Goal: Find specific page/section: Find specific page/section

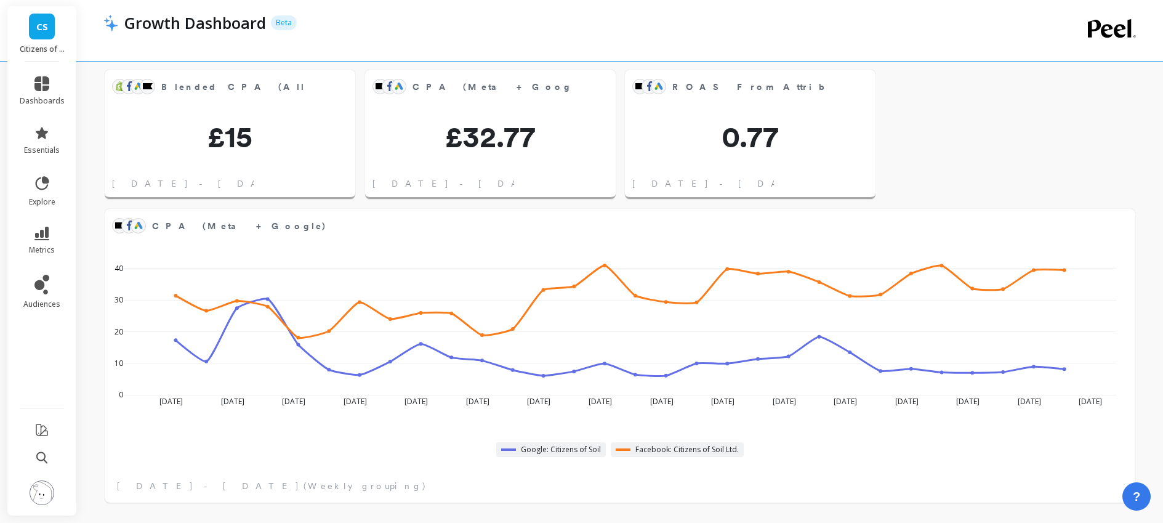
scroll to position [30, 0]
click at [34, 94] on link "dashboards" at bounding box center [42, 91] width 45 height 30
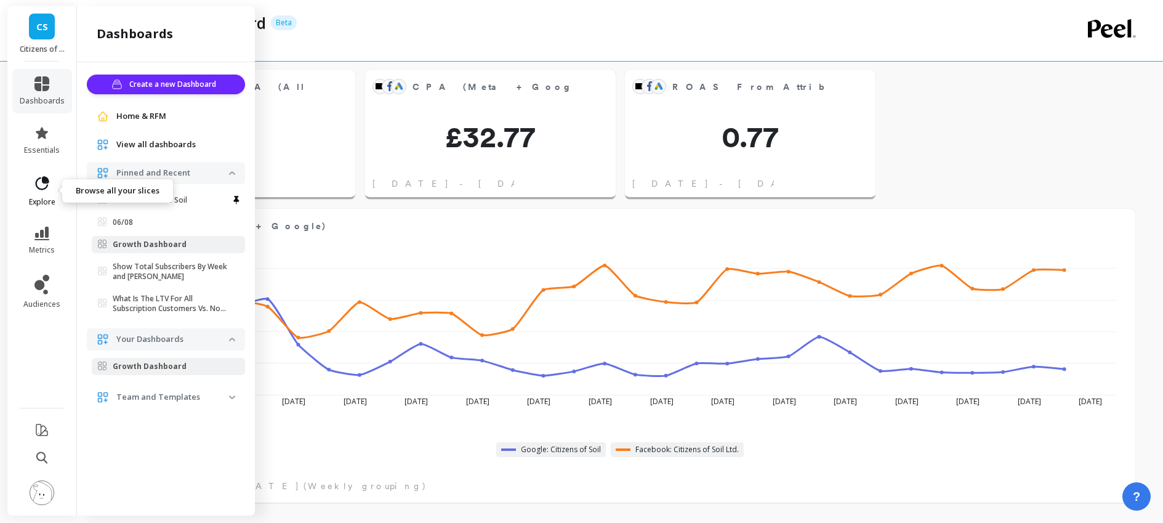
click at [42, 190] on icon at bounding box center [41, 183] width 17 height 17
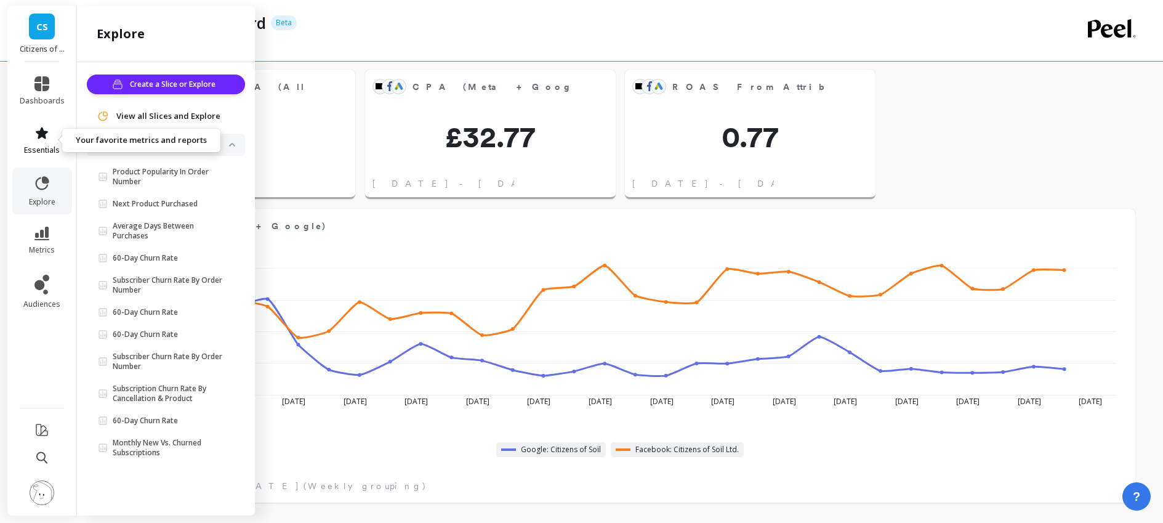
click at [37, 143] on link "essentials" at bounding box center [42, 141] width 45 height 30
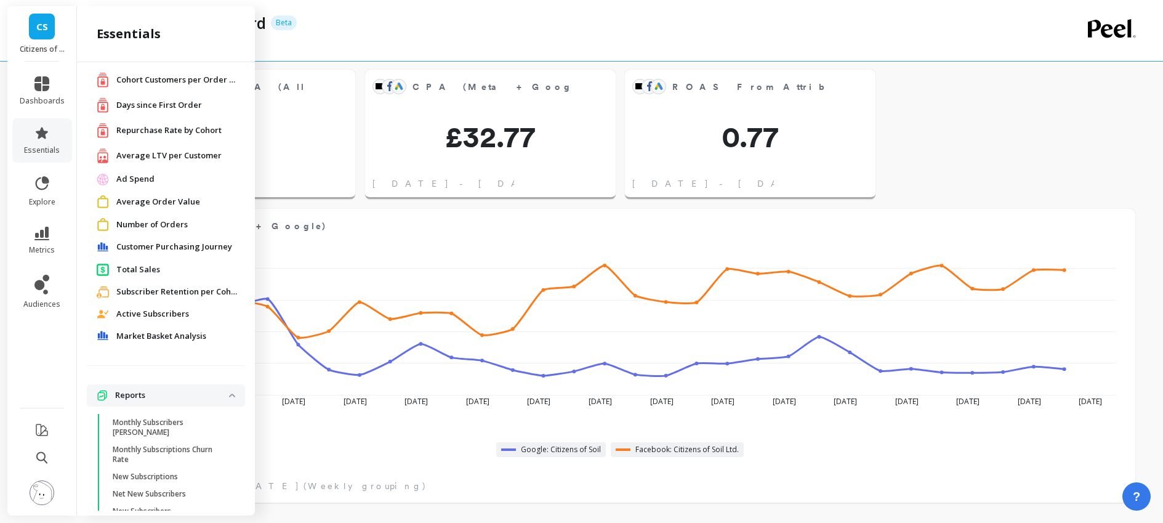
scroll to position [73, 0]
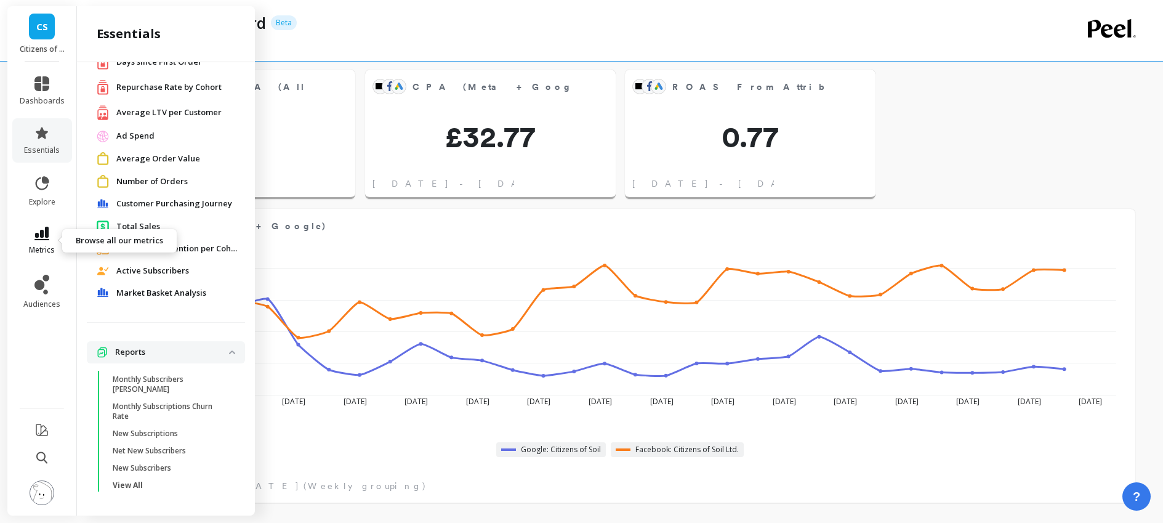
click at [41, 246] on span "metrics" at bounding box center [42, 250] width 26 height 10
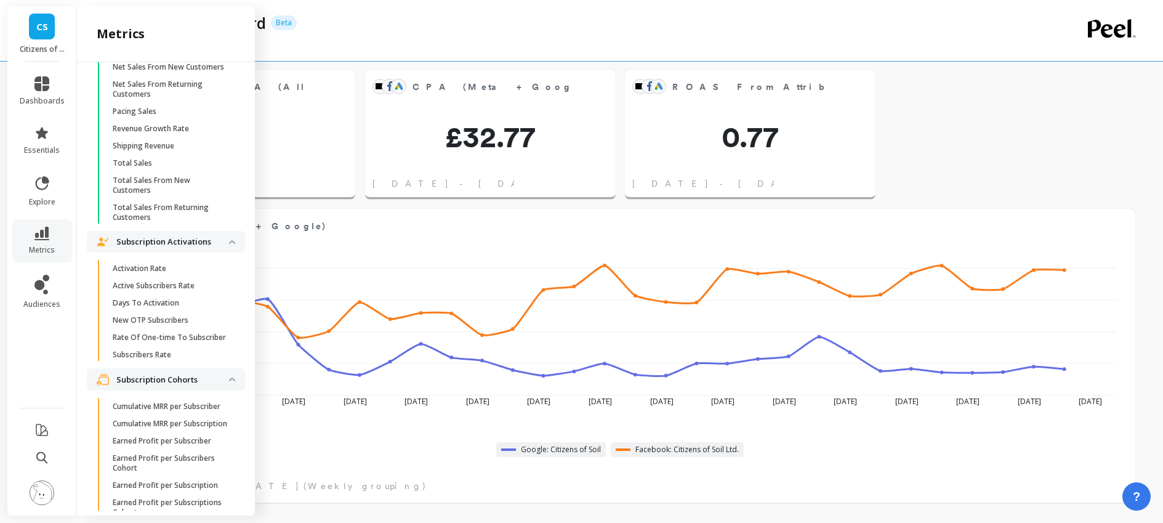
scroll to position [2799, 0]
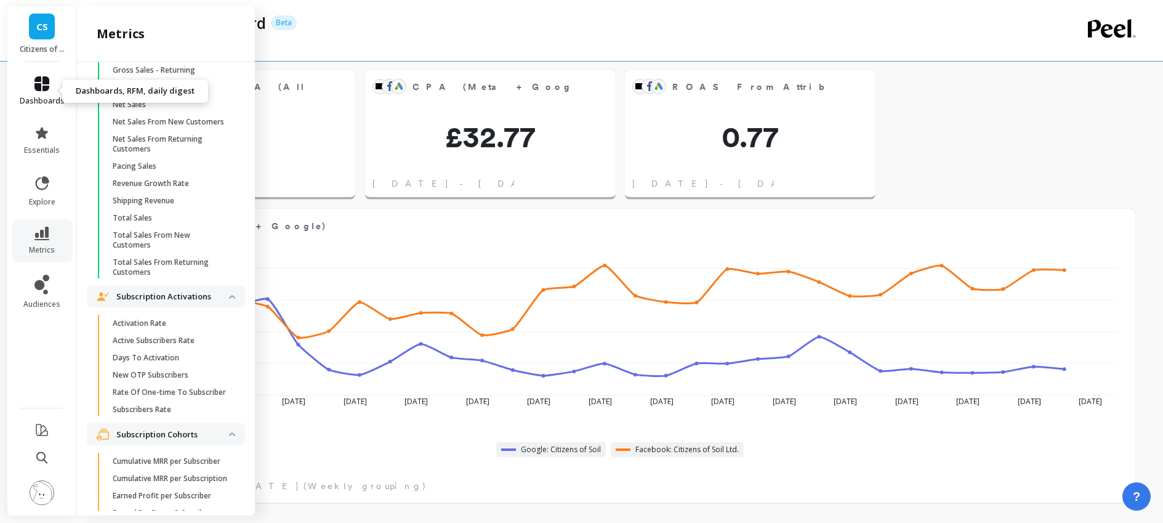
click at [47, 87] on icon at bounding box center [41, 83] width 15 height 15
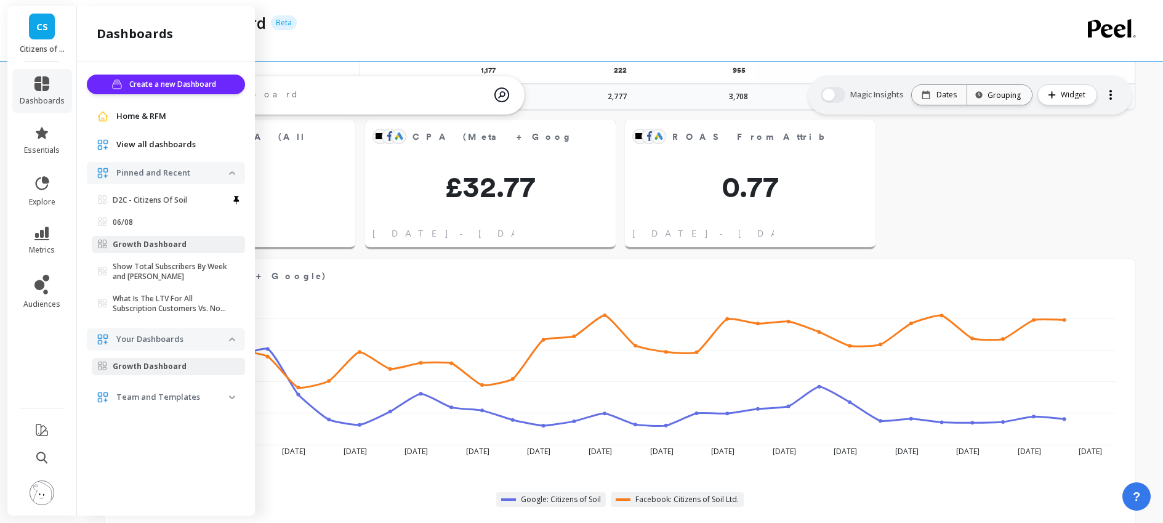
scroll to position [834, 0]
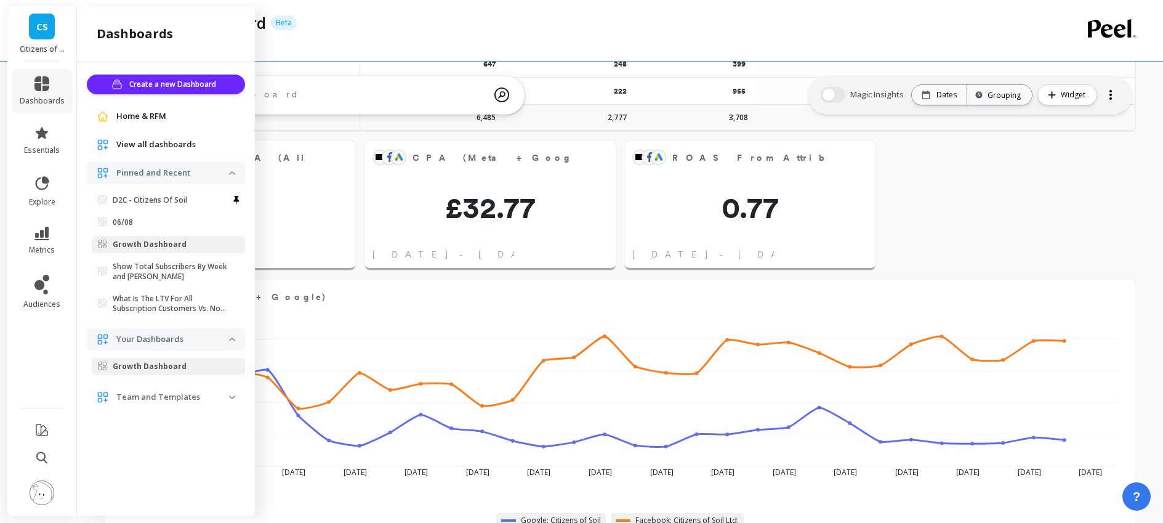
click at [159, 117] on span "Home & RFM" at bounding box center [141, 116] width 50 height 12
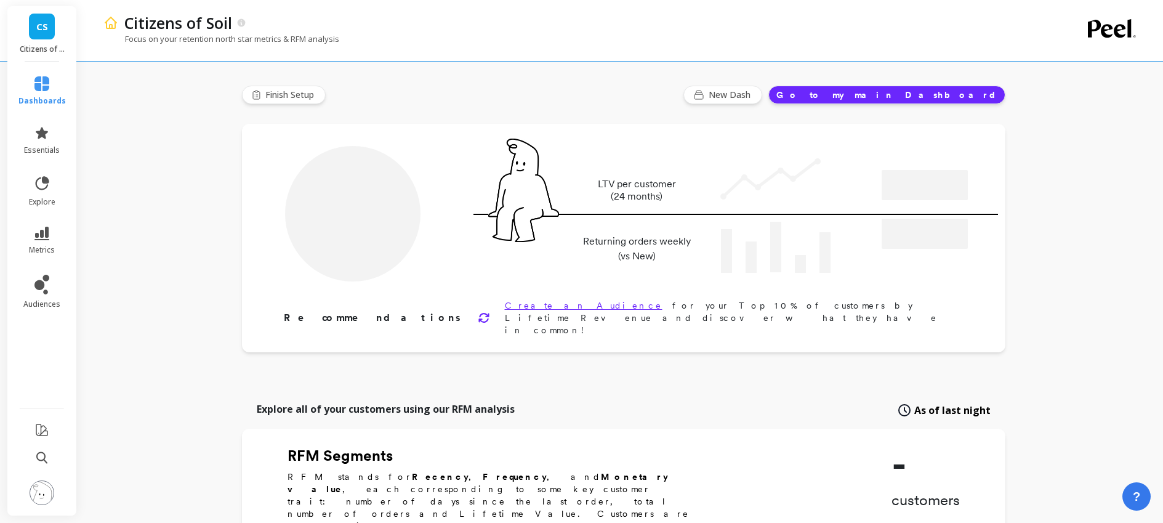
type input "Champions"
type input "2280"
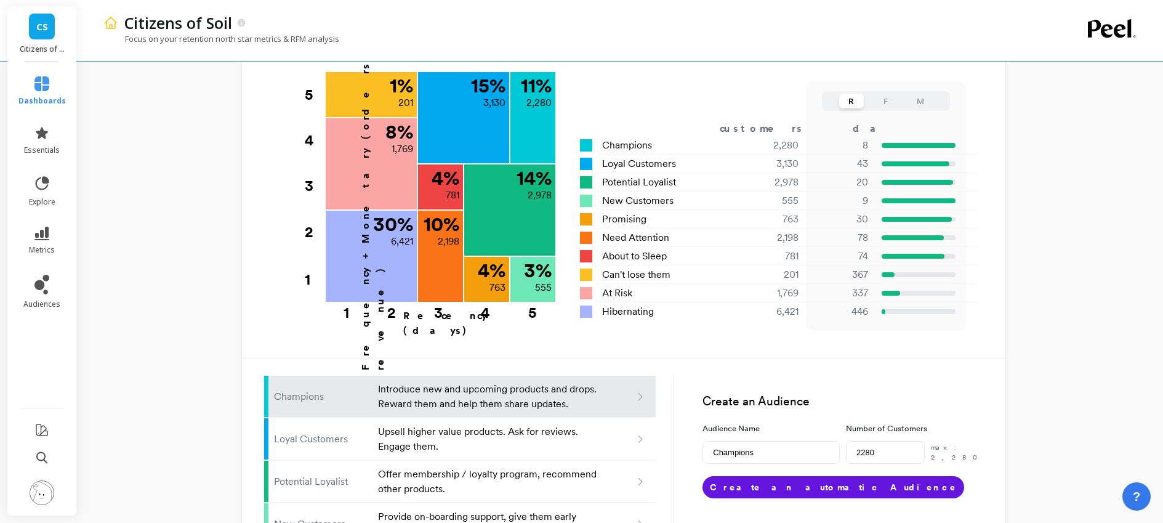
scroll to position [393, 0]
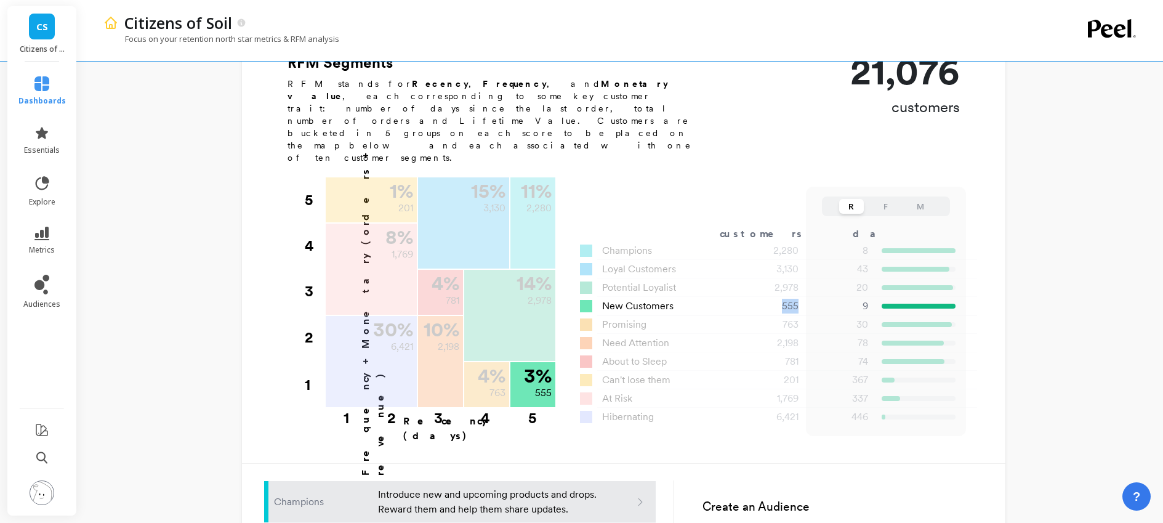
drag, startPoint x: 779, startPoint y: 246, endPoint x: 799, endPoint y: 246, distance: 19.1
click at [799, 299] on div "555" at bounding box center [769, 306] width 88 height 15
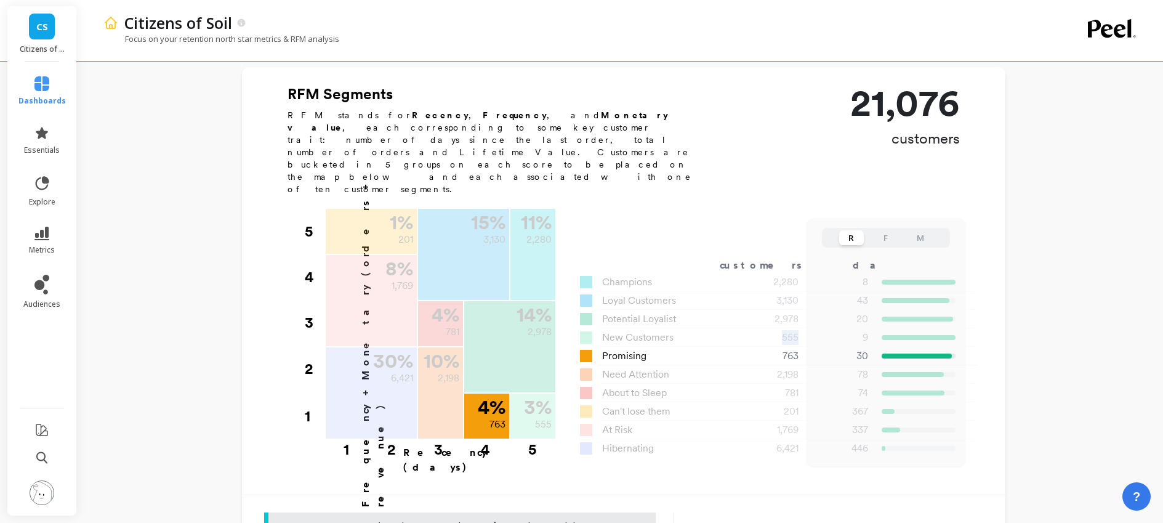
scroll to position [360, 0]
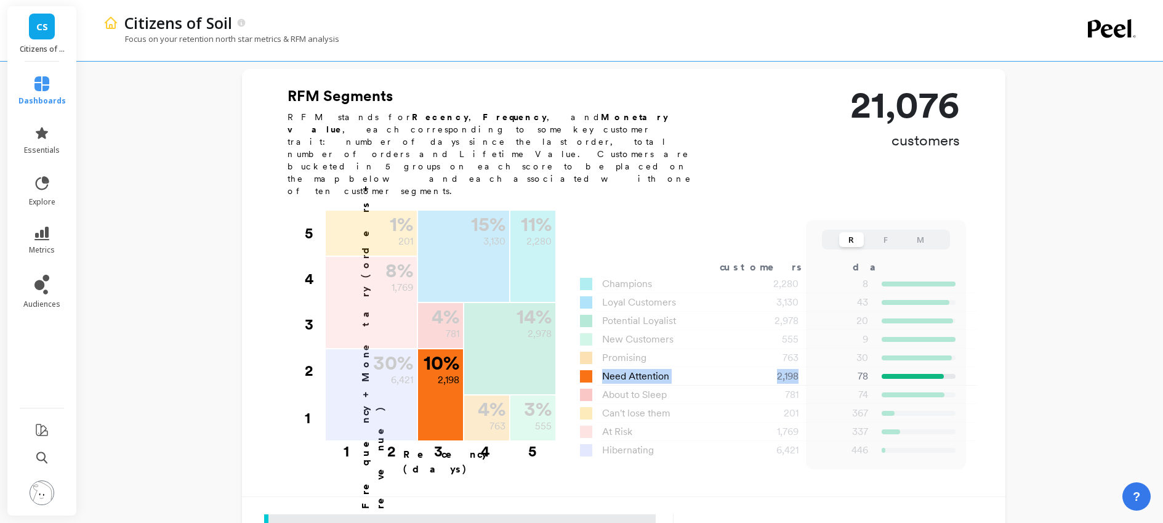
drag, startPoint x: 799, startPoint y: 316, endPoint x: 603, endPoint y: 316, distance: 195.2
click at [603, 367] on div "Need Attention 2,198 78 1.35 £39.23" at bounding box center [770, 376] width 380 height 18
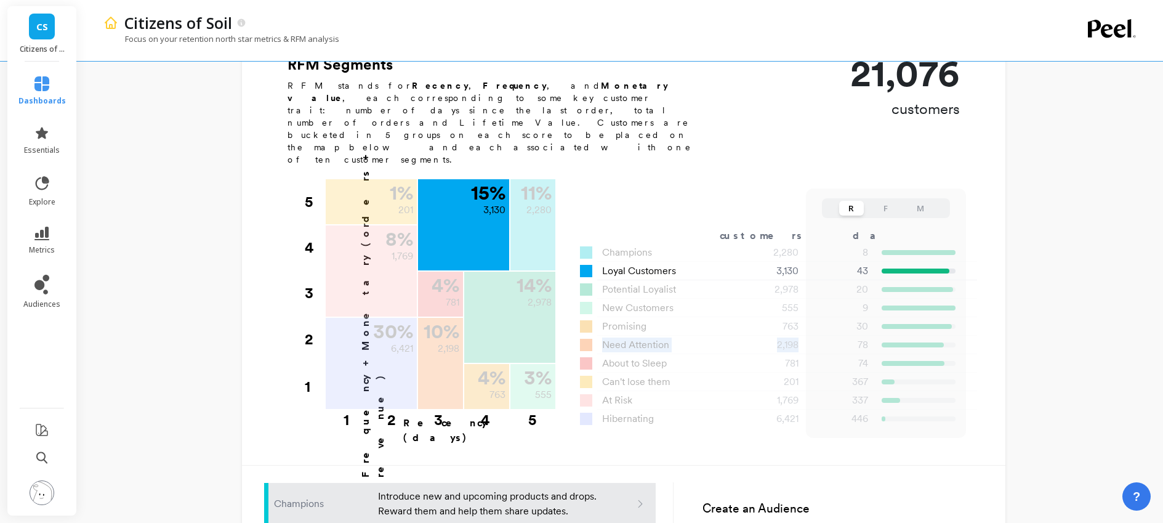
scroll to position [392, 0]
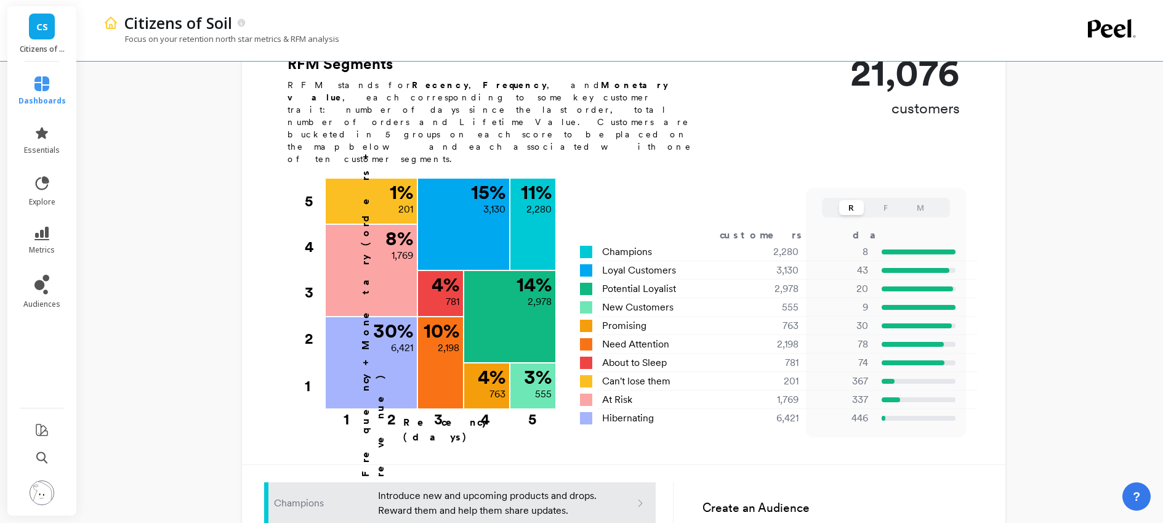
click at [1071, 300] on div "Citizens of Soil Focus on your retention north star metrics & RFM analysis Fini…" at bounding box center [623, 278] width 1079 height 1341
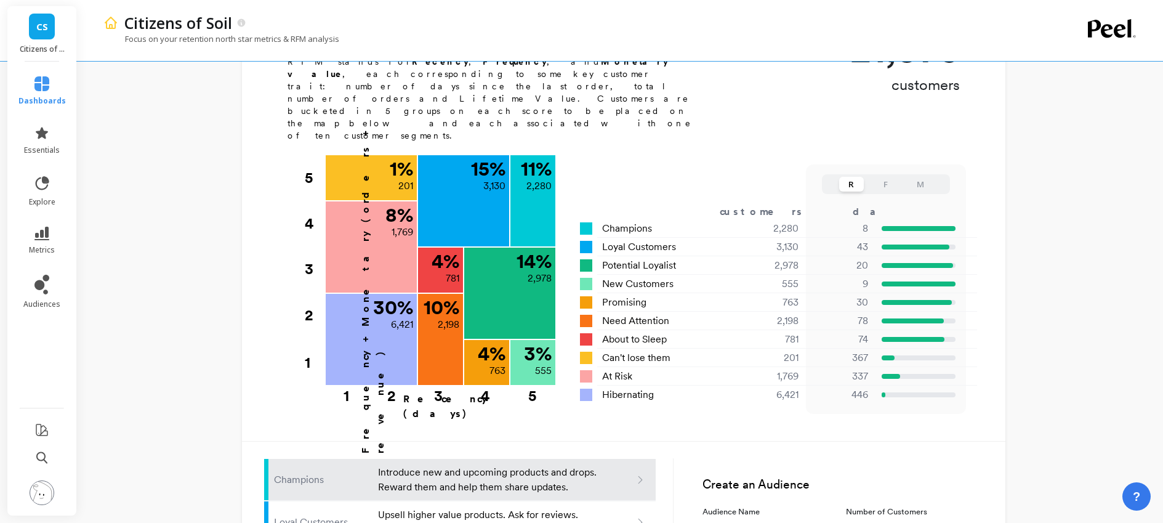
scroll to position [416, 0]
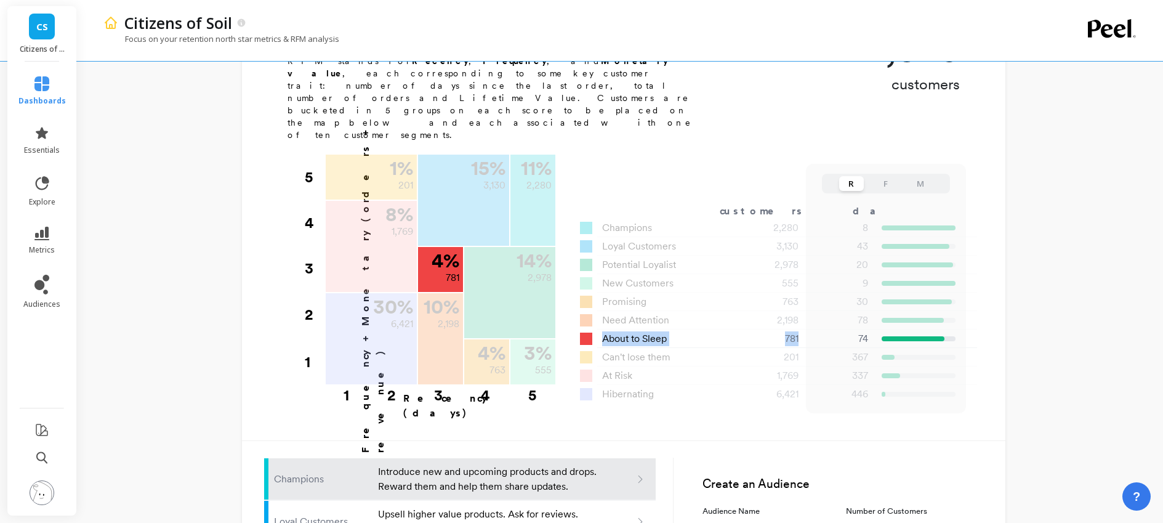
drag, startPoint x: 795, startPoint y: 280, endPoint x: 600, endPoint y: 275, distance: 195.2
click at [600, 329] on div "About to Sleep 781 74 3.26 £76.05" at bounding box center [770, 338] width 380 height 18
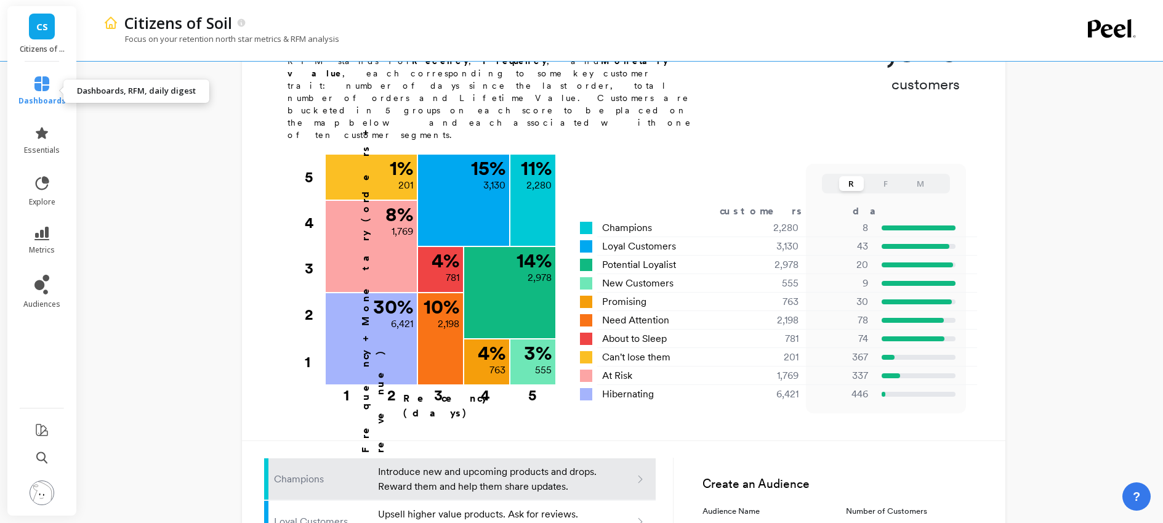
click at [35, 94] on link "dashboards" at bounding box center [41, 91] width 47 height 30
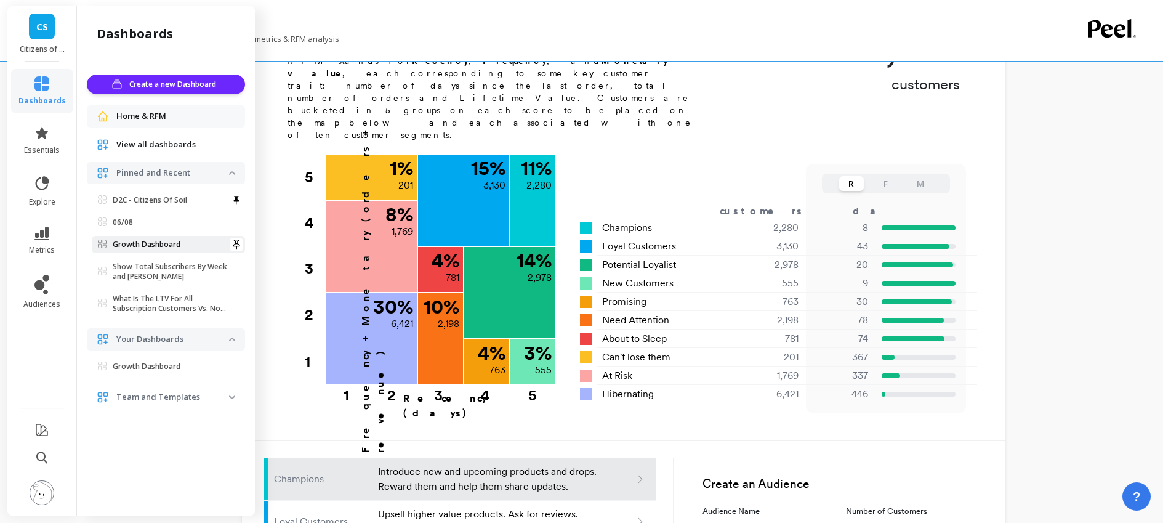
click at [137, 241] on p "Growth Dashboard" at bounding box center [147, 244] width 68 height 10
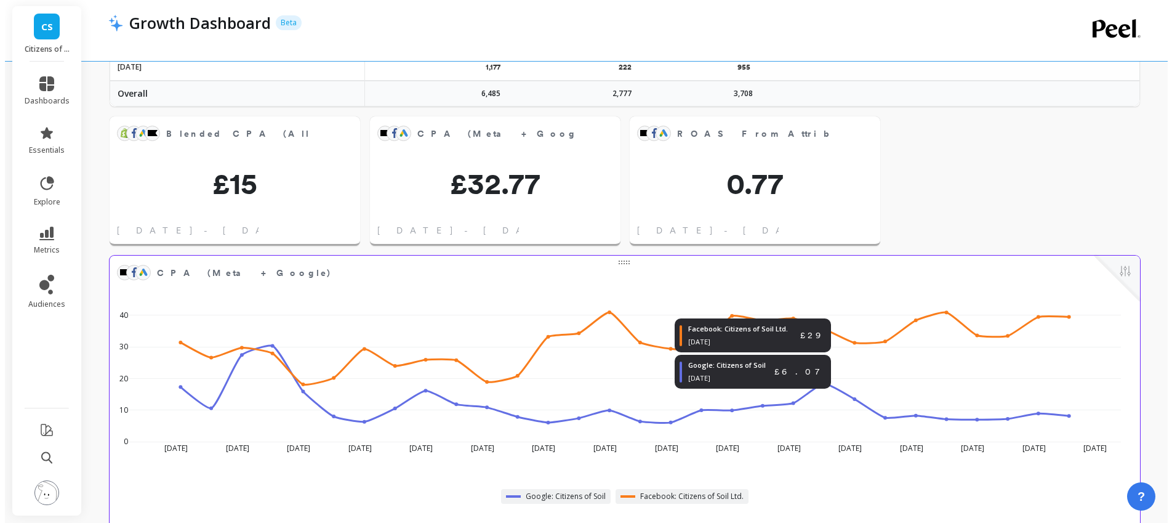
scroll to position [904, 0]
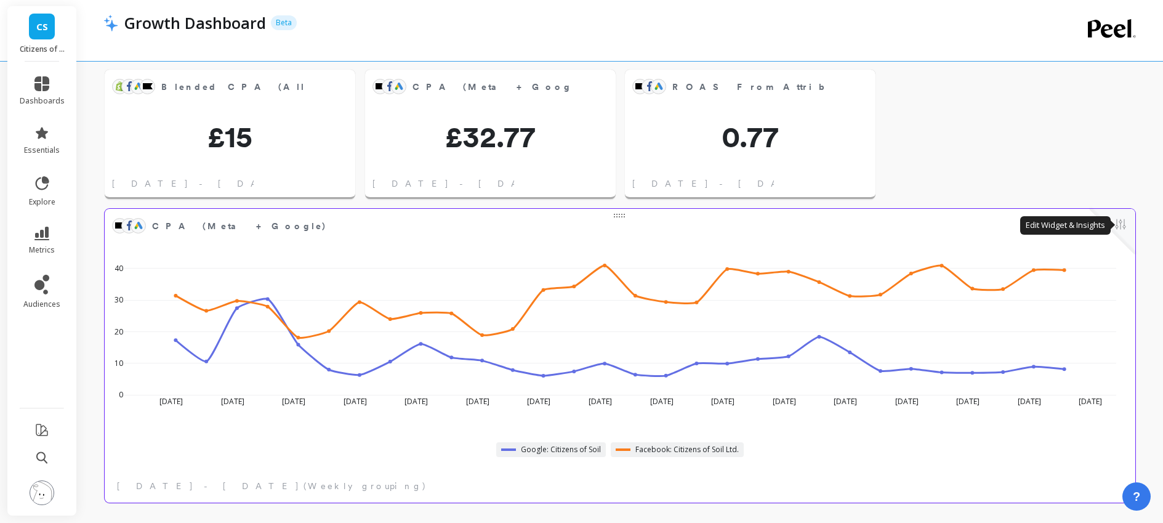
click at [1122, 230] on button at bounding box center [1120, 225] width 15 height 17
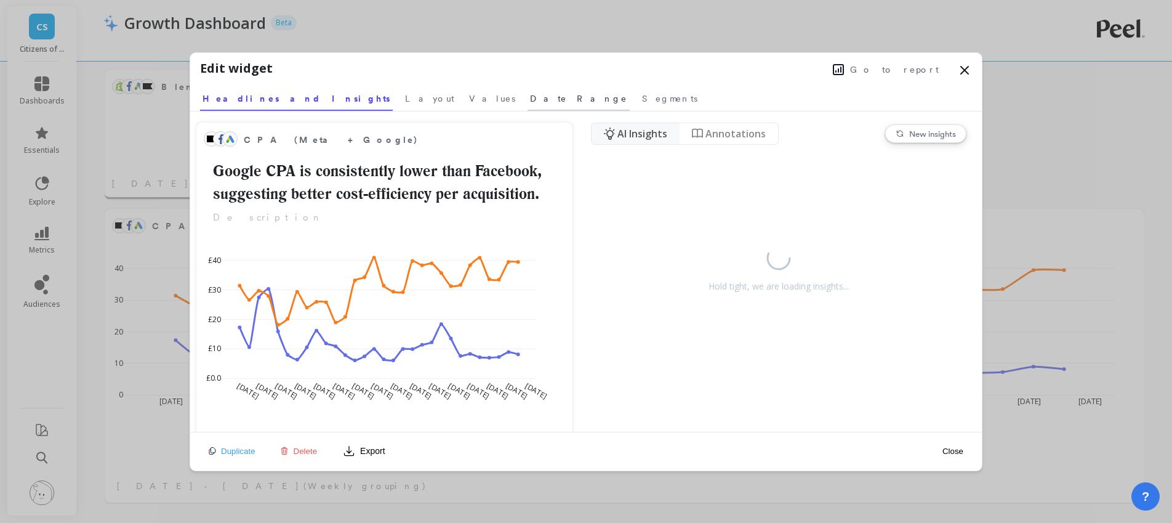
click at [530, 97] on span "Date Range" at bounding box center [578, 98] width 97 height 12
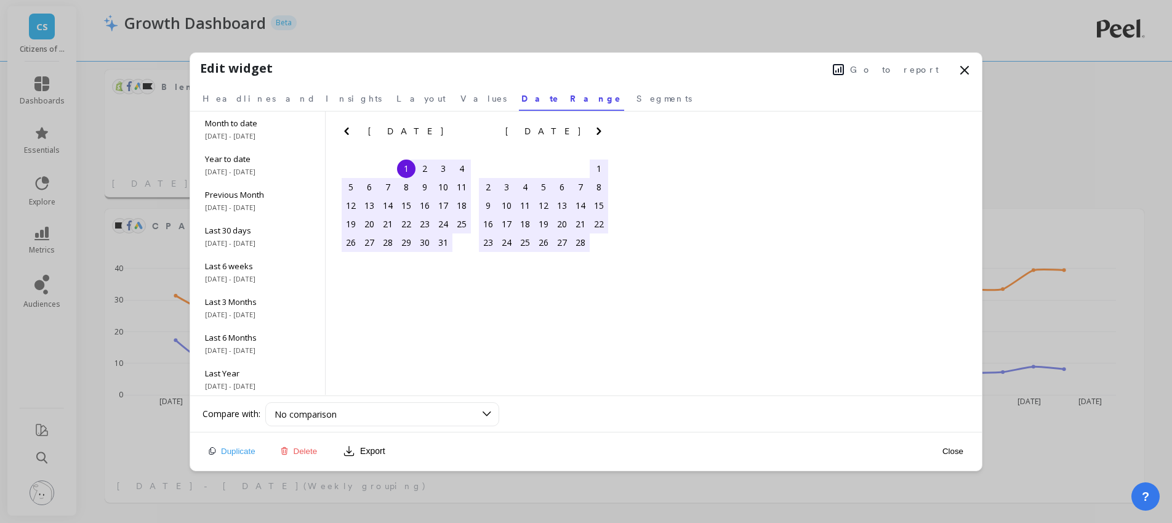
click at [910, 70] on span "Go to report" at bounding box center [894, 69] width 89 height 12
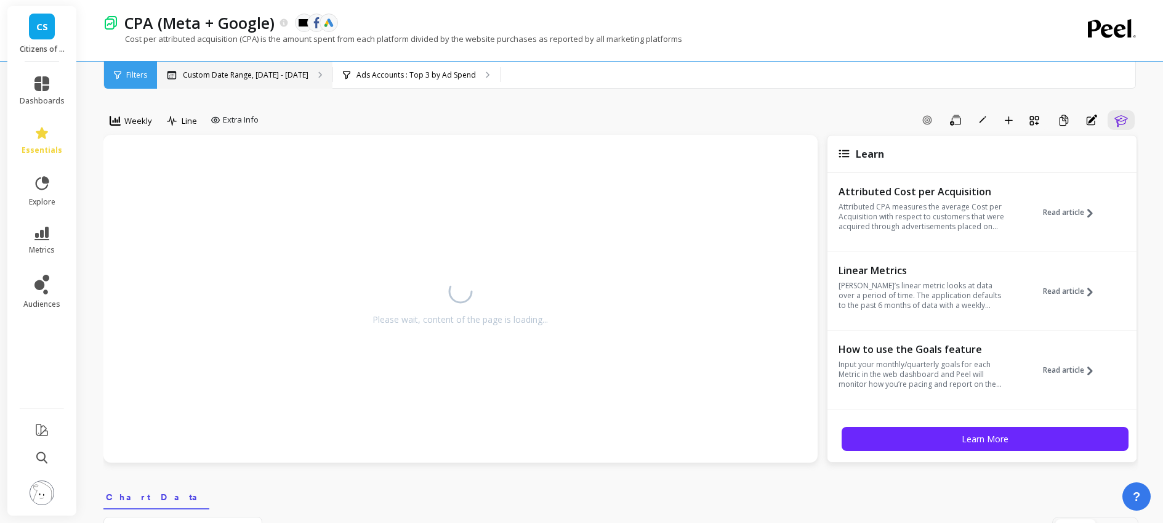
click at [283, 74] on p "Custom Date Range, Jan 1 - Jul 27" at bounding box center [246, 75] width 126 height 10
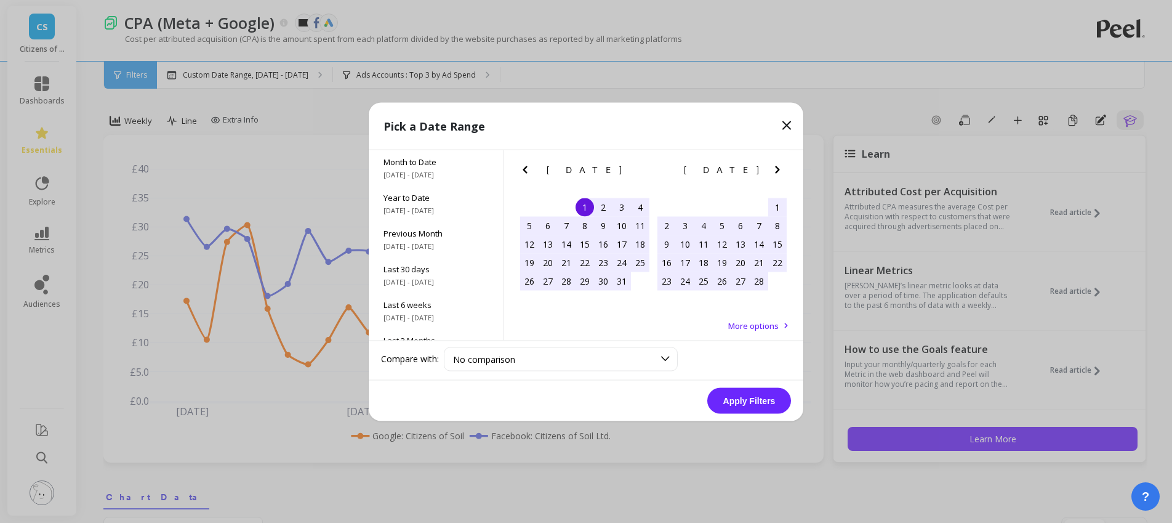
click at [779, 167] on icon "Next Month" at bounding box center [777, 169] width 15 height 15
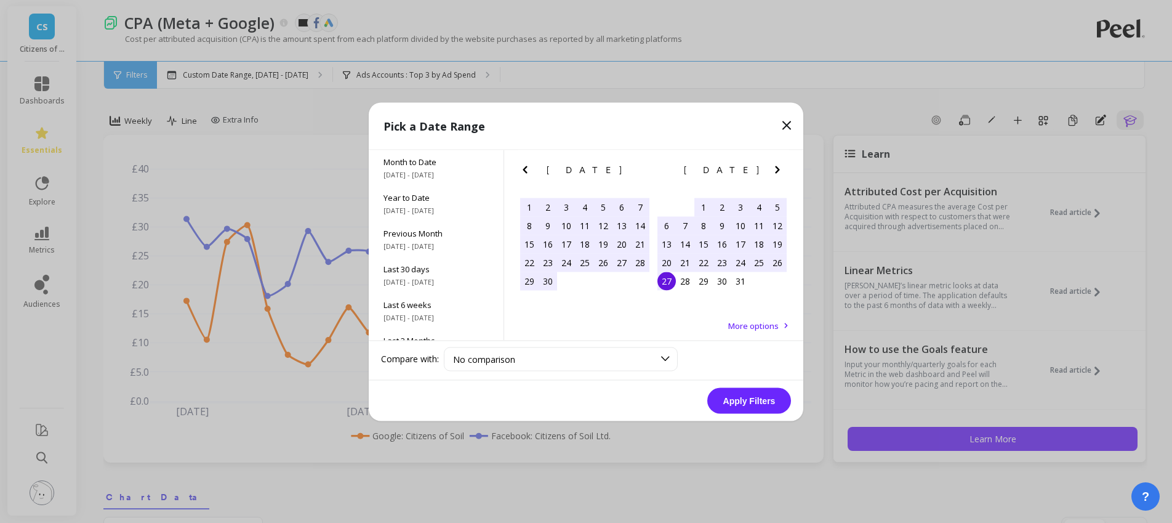
click at [779, 168] on icon "Next Month" at bounding box center [777, 169] width 4 height 7
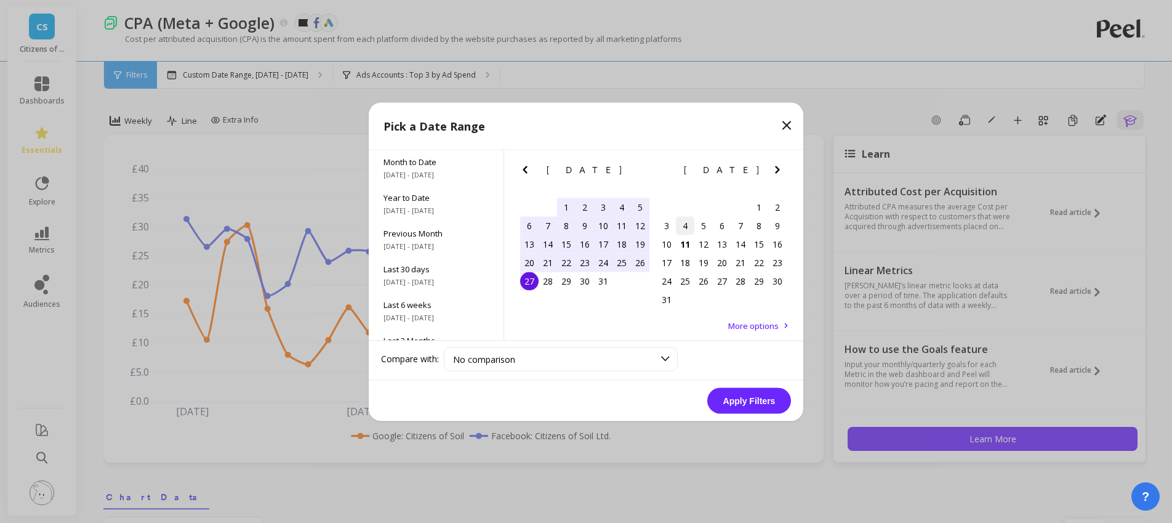
click at [682, 223] on div "4" at bounding box center [685, 225] width 18 height 18
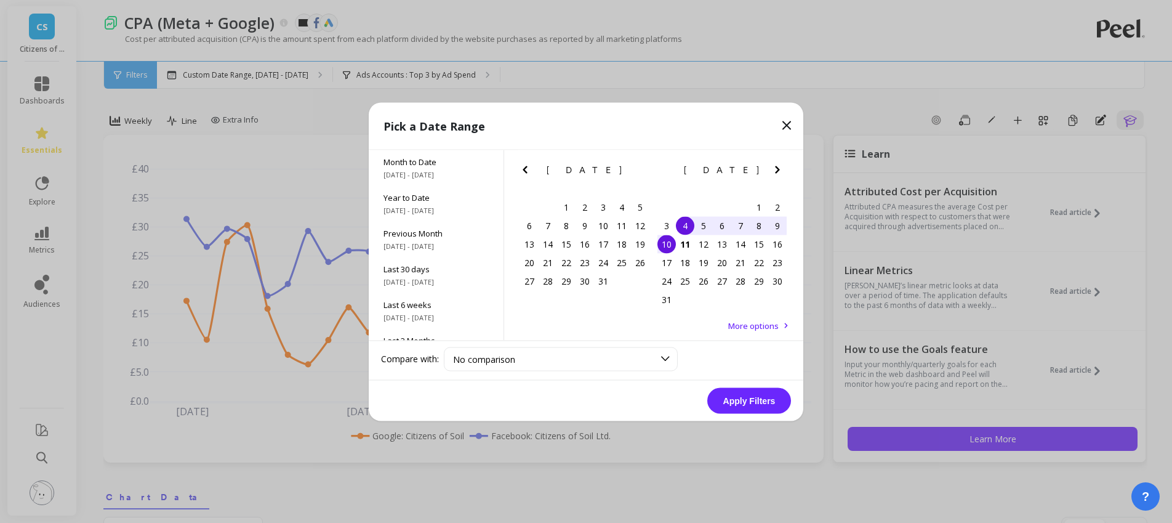
click at [672, 244] on div "10" at bounding box center [667, 244] width 18 height 18
click at [747, 395] on button "Apply Filters" at bounding box center [749, 400] width 84 height 26
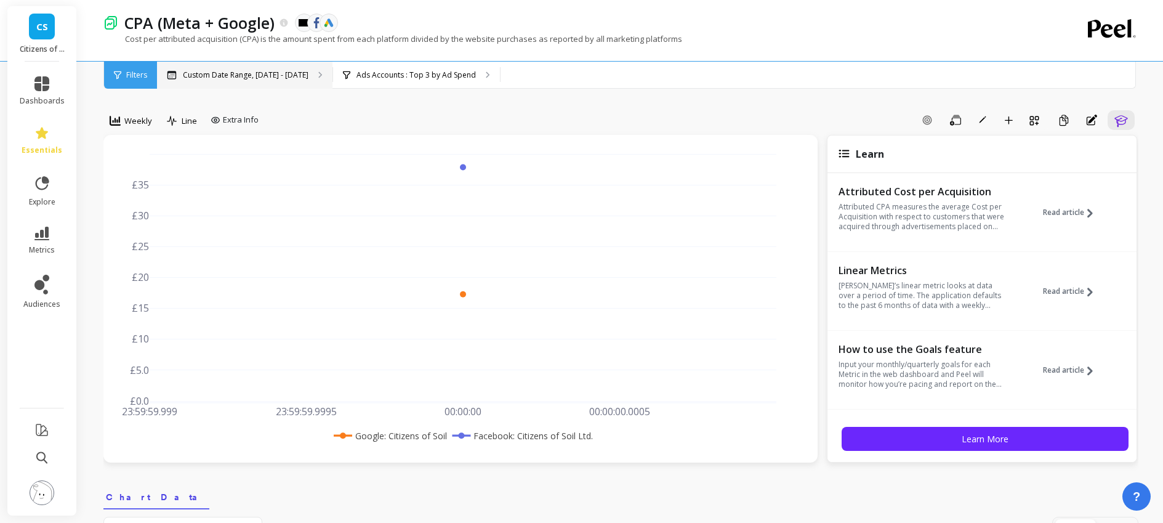
click at [234, 70] on p "Custom Date Range, Aug 4 - Aug 10" at bounding box center [246, 75] width 126 height 10
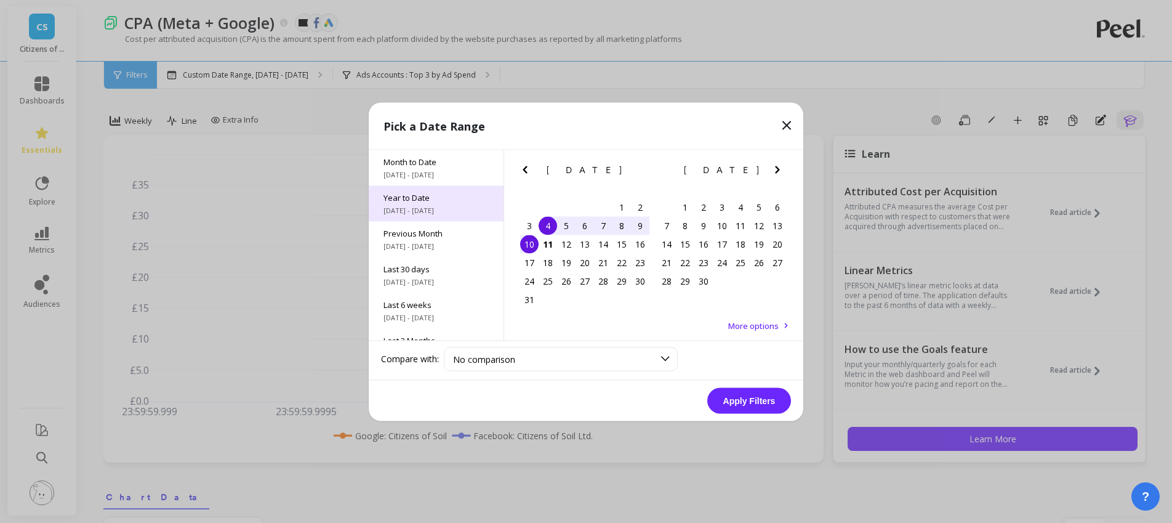
click at [456, 197] on span "Year to Date" at bounding box center [436, 196] width 105 height 11
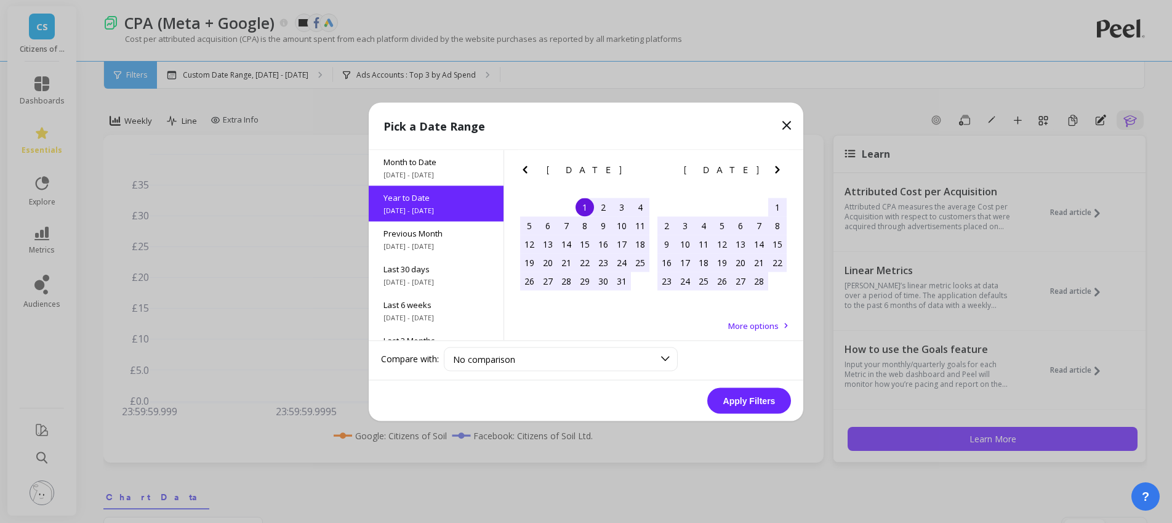
click at [761, 404] on button "Apply Filters" at bounding box center [749, 400] width 84 height 26
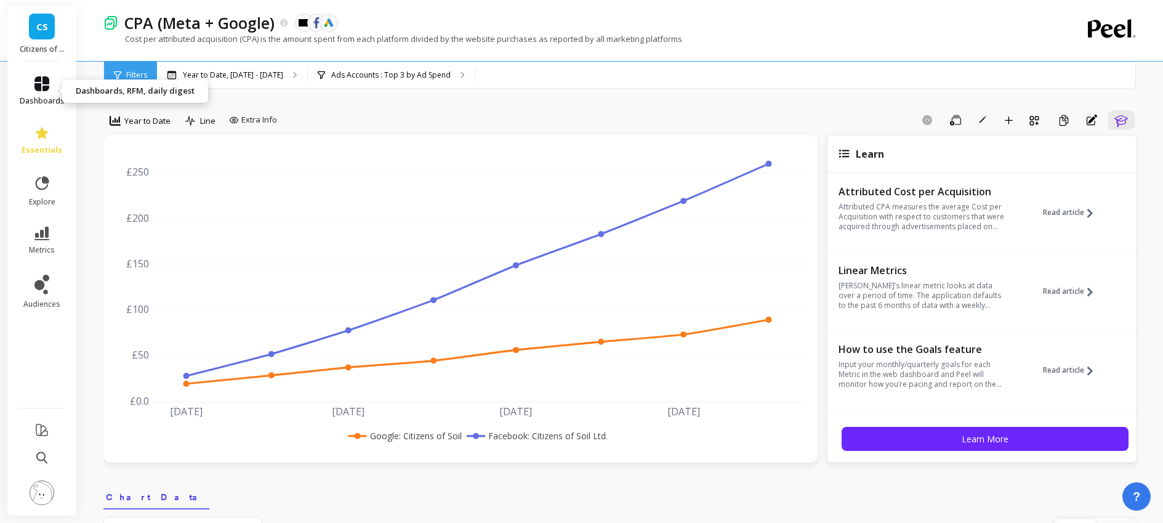
click at [47, 81] on icon at bounding box center [41, 83] width 15 height 15
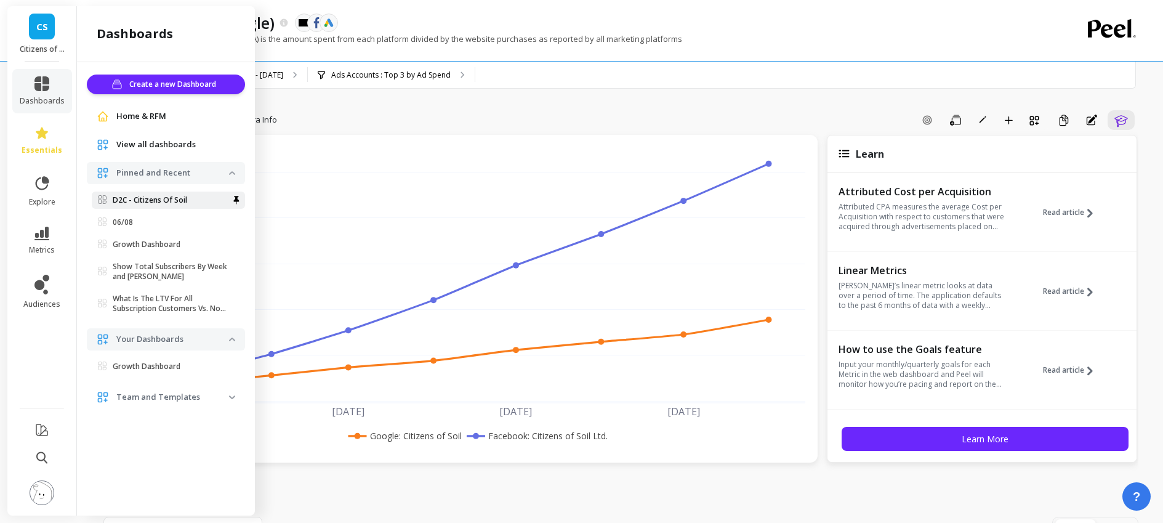
click at [159, 191] on link "D2C - Citizens Of Soil" at bounding box center [168, 199] width 153 height 17
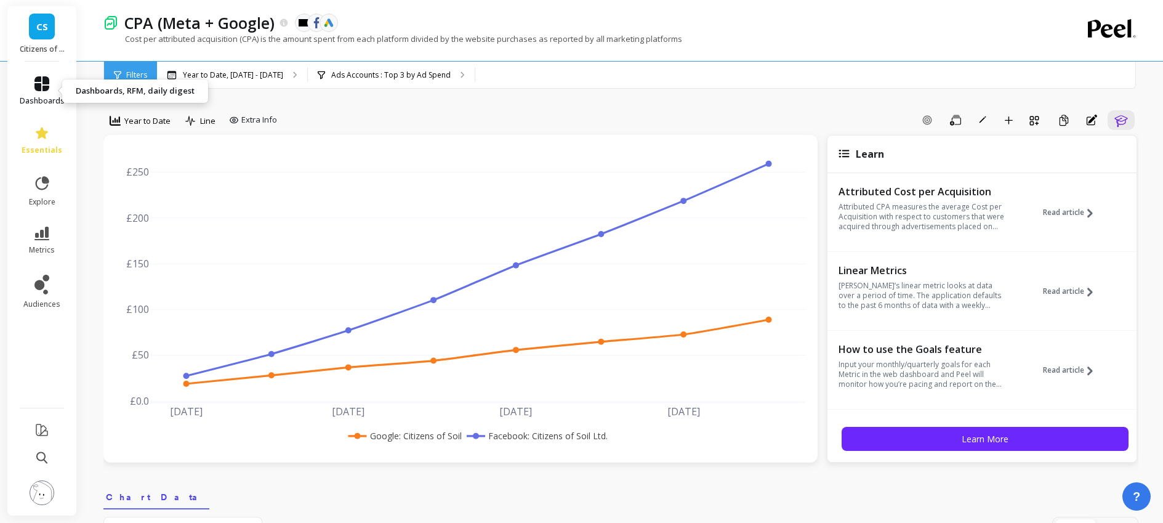
click at [50, 83] on link "dashboards" at bounding box center [42, 91] width 45 height 30
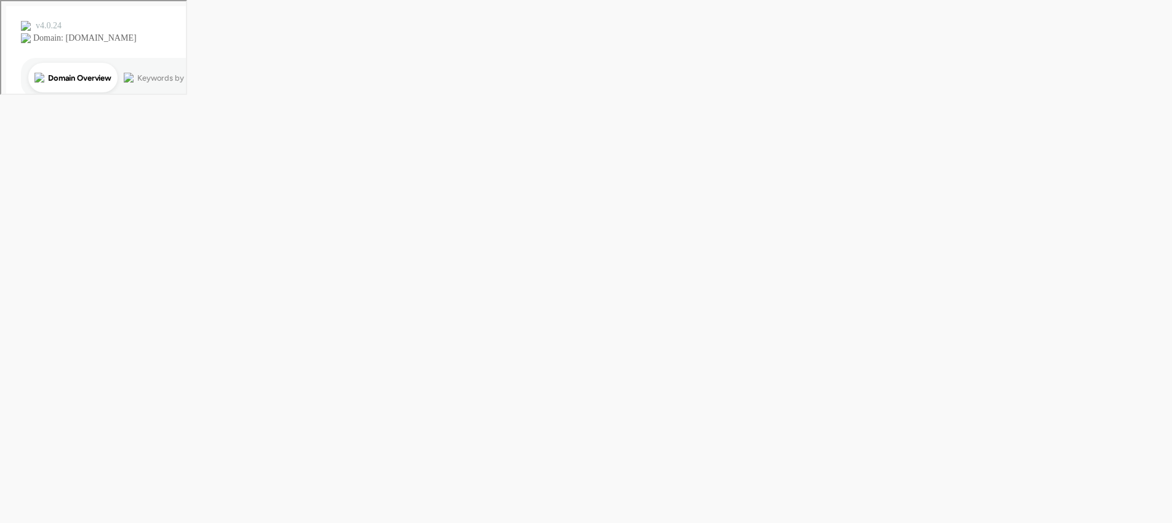
click at [52, 89] on html at bounding box center [586, 49] width 1172 height 99
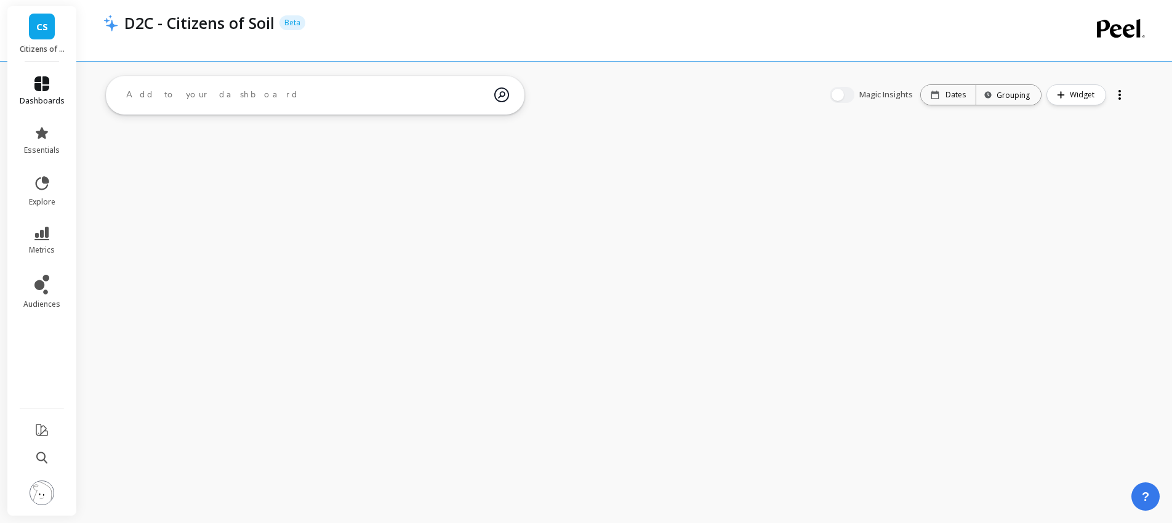
click at [52, 89] on link "dashboards" at bounding box center [42, 91] width 45 height 30
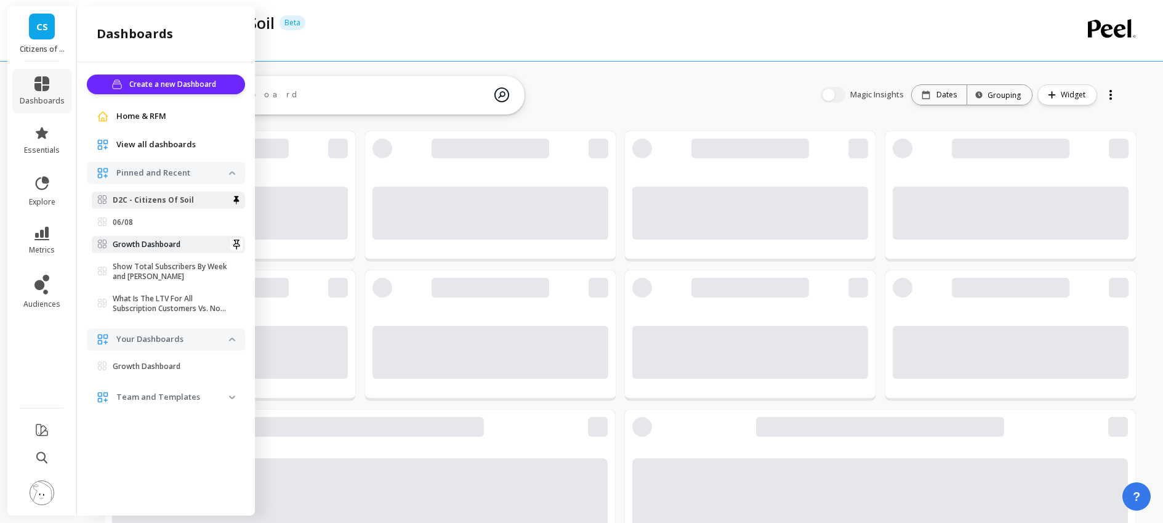
click at [171, 250] on link "Growth Dashboard" at bounding box center [168, 244] width 153 height 17
